Goal: Task Accomplishment & Management: Manage account settings

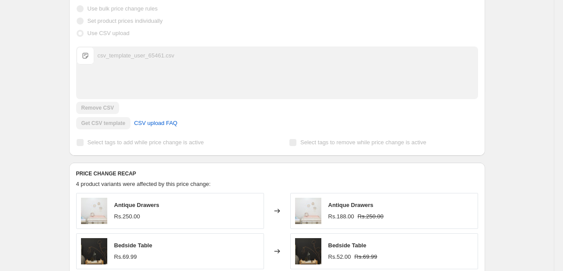
scroll to position [219, 0]
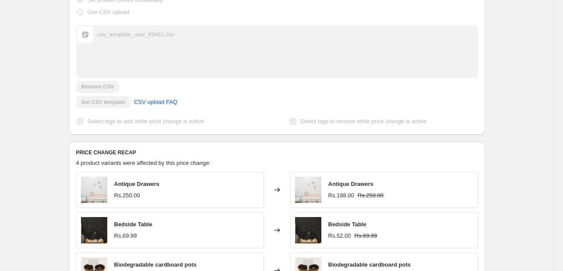
scroll to position [7, 0]
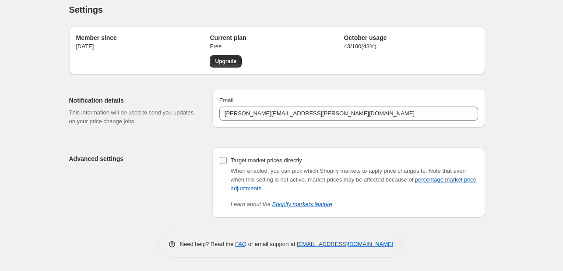
click at [226, 160] on input "Target market prices directly" at bounding box center [223, 160] width 7 height 7
checkbox input "false"
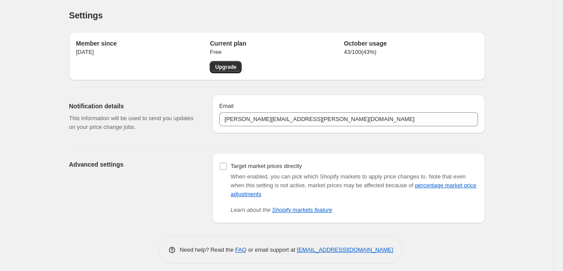
scroll to position [0, 0]
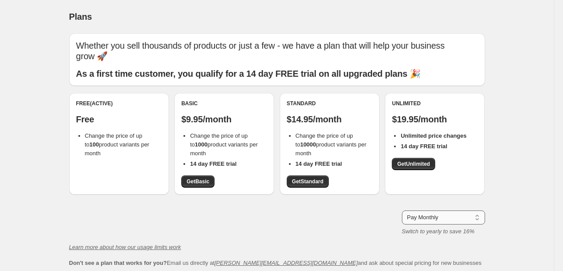
click at [423, 218] on select "Pay Monthly Pay Yearly (Save 16%)" at bounding box center [443, 217] width 83 height 14
click at [404, 210] on select "Pay Monthly Pay Yearly (Save 16%)" at bounding box center [443, 217] width 83 height 14
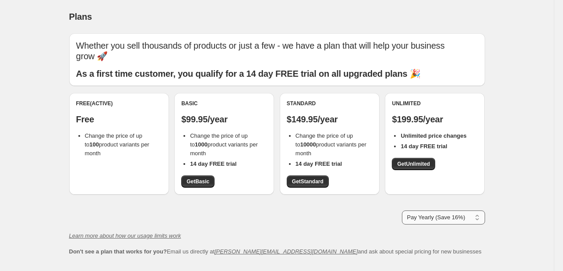
click at [421, 220] on select "Pay Monthly Pay Yearly (Save 16%)" at bounding box center [443, 217] width 83 height 14
select select "month"
click at [404, 210] on select "Pay Monthly Pay Yearly (Save 16%)" at bounding box center [443, 217] width 83 height 14
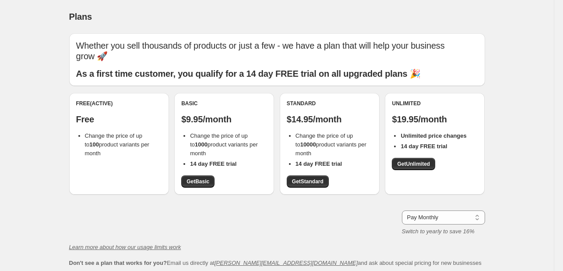
click at [313, 219] on div "Pay Monthly Pay Yearly (Save 16%) Pay Monthly Switch to yearly to save 16%" at bounding box center [277, 222] width 416 height 25
